Goal: Information Seeking & Learning: Find specific page/section

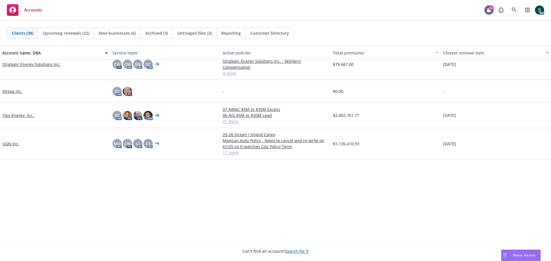
scroll to position [786, 0]
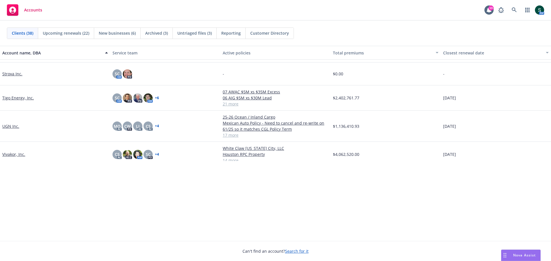
click at [33, 14] on div "Accounts" at bounding box center [24, 9] width 35 height 11
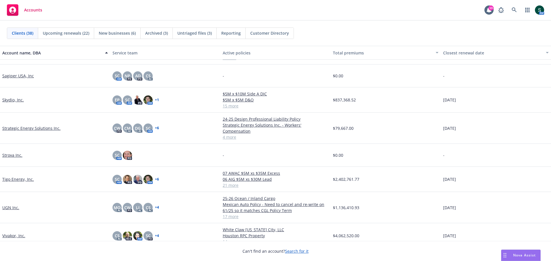
scroll to position [711, 0]
click at [11, 181] on link "Vivakor, Inc." at bounding box center [13, 237] width 23 height 6
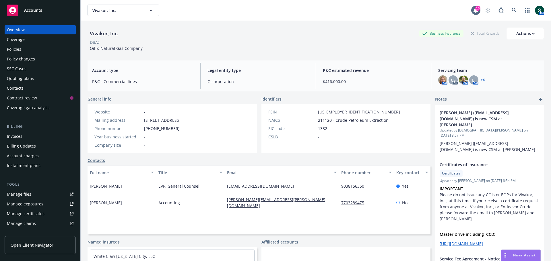
click at [12, 50] on div "Policies" at bounding box center [14, 49] width 14 height 9
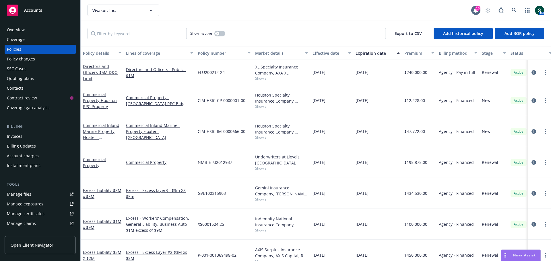
click at [94, 69] on div "Directors and Officers - $5M D&O Limit" at bounding box center [102, 72] width 38 height 18
click at [91, 74] on link "Directors and Officers - $5M D&O Limit" at bounding box center [100, 72] width 35 height 17
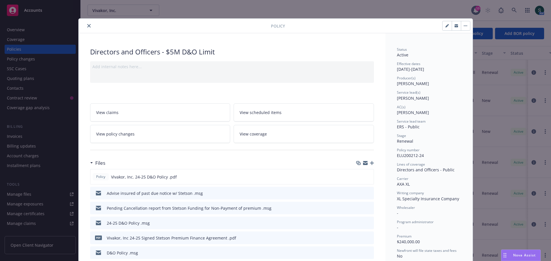
click at [87, 26] on icon "close" at bounding box center [88, 25] width 3 height 3
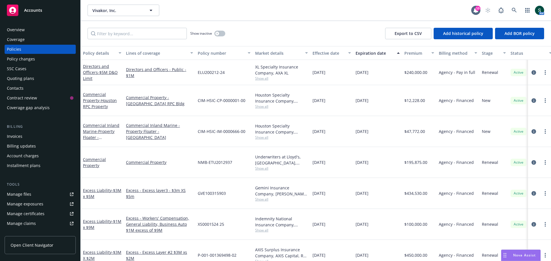
click at [41, 10] on span "Accounts" at bounding box center [33, 10] width 18 height 5
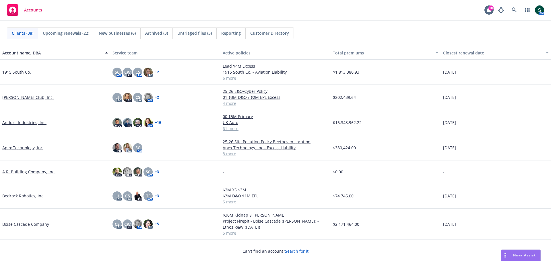
click at [28, 148] on link "Apex Technology, Inc" at bounding box center [22, 148] width 40 height 6
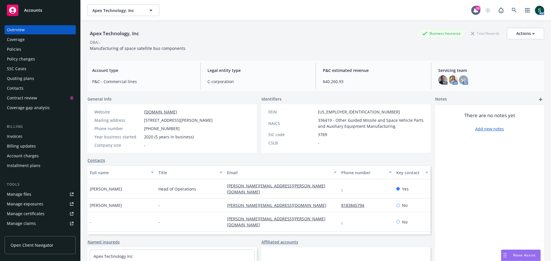
click at [13, 48] on div "Policies" at bounding box center [14, 49] width 14 height 9
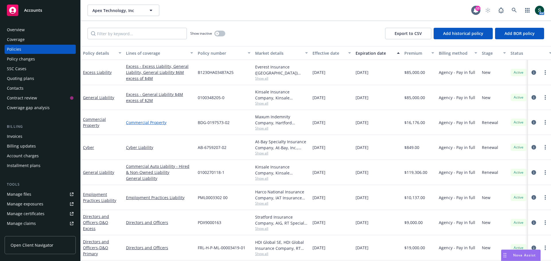
scroll to position [29, 0]
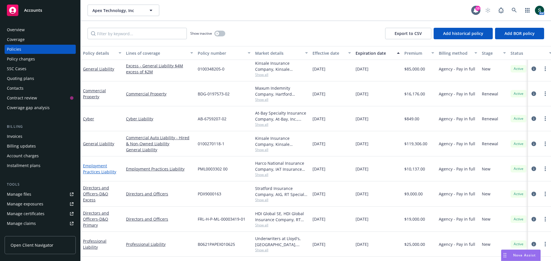
click at [92, 172] on link "Employment Practices Liability" at bounding box center [99, 168] width 33 height 11
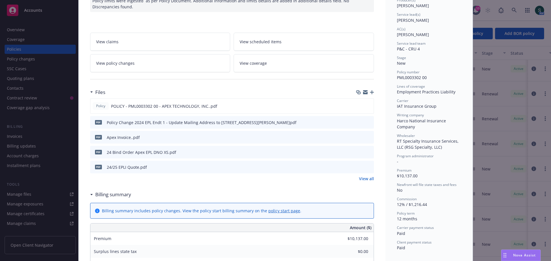
scroll to position [86, 0]
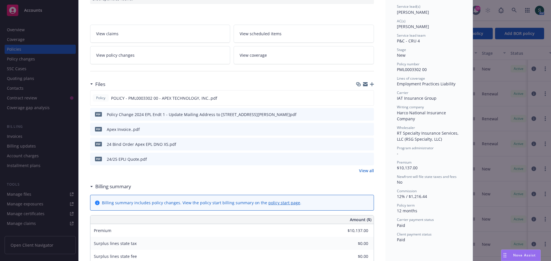
click at [366, 172] on link "View all" at bounding box center [366, 171] width 15 height 6
